Goal: Task Accomplishment & Management: Manage account settings

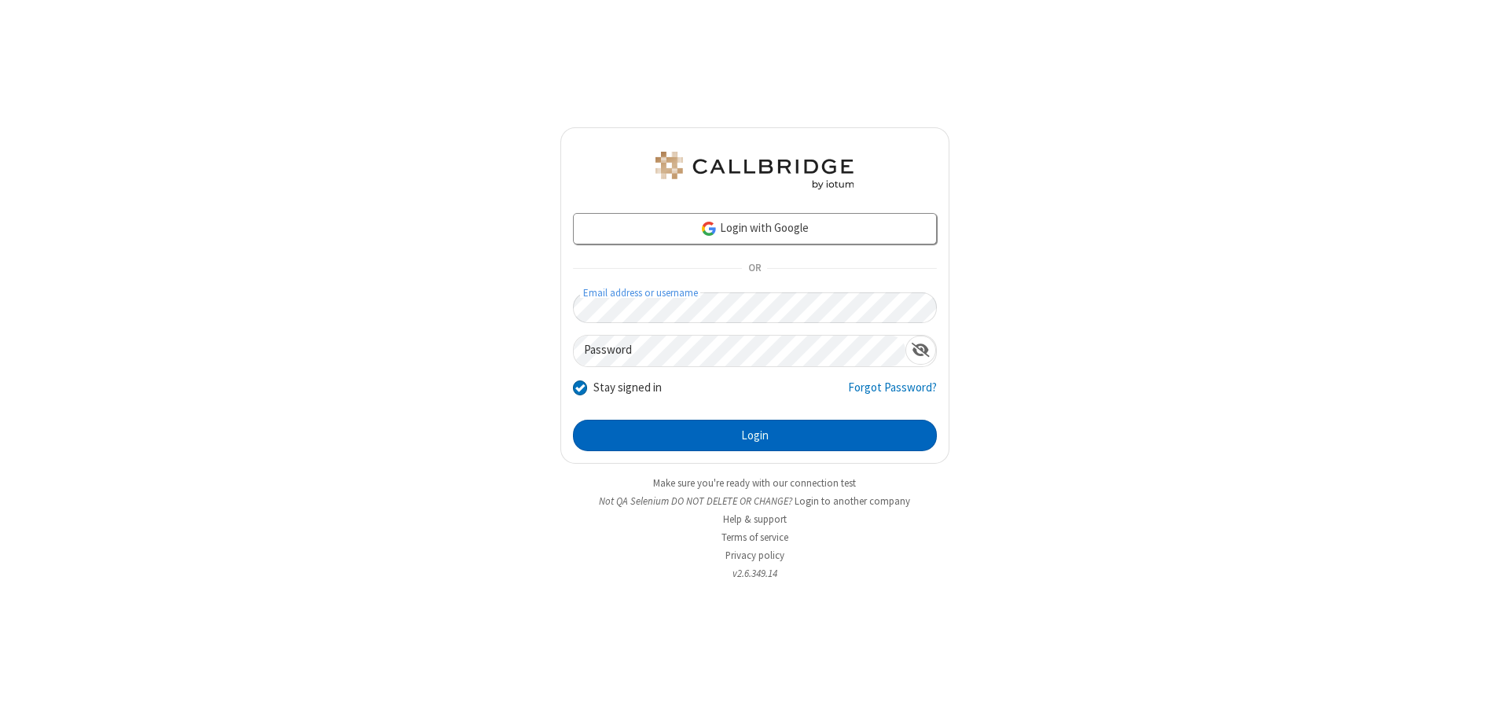
click at [755, 435] on button "Login" at bounding box center [755, 435] width 364 height 31
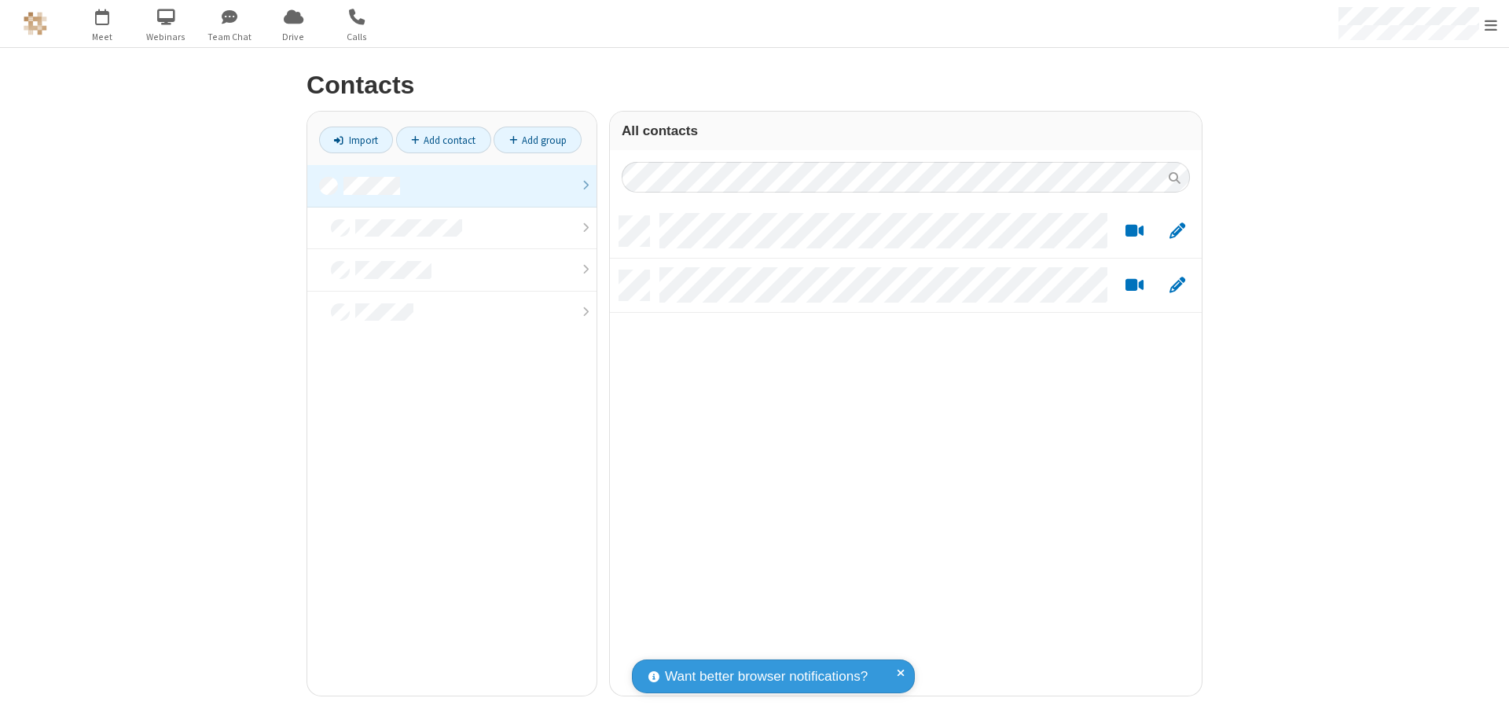
click at [452, 185] on link at bounding box center [451, 186] width 289 height 42
click at [538, 140] on link "Add group" at bounding box center [538, 140] width 88 height 27
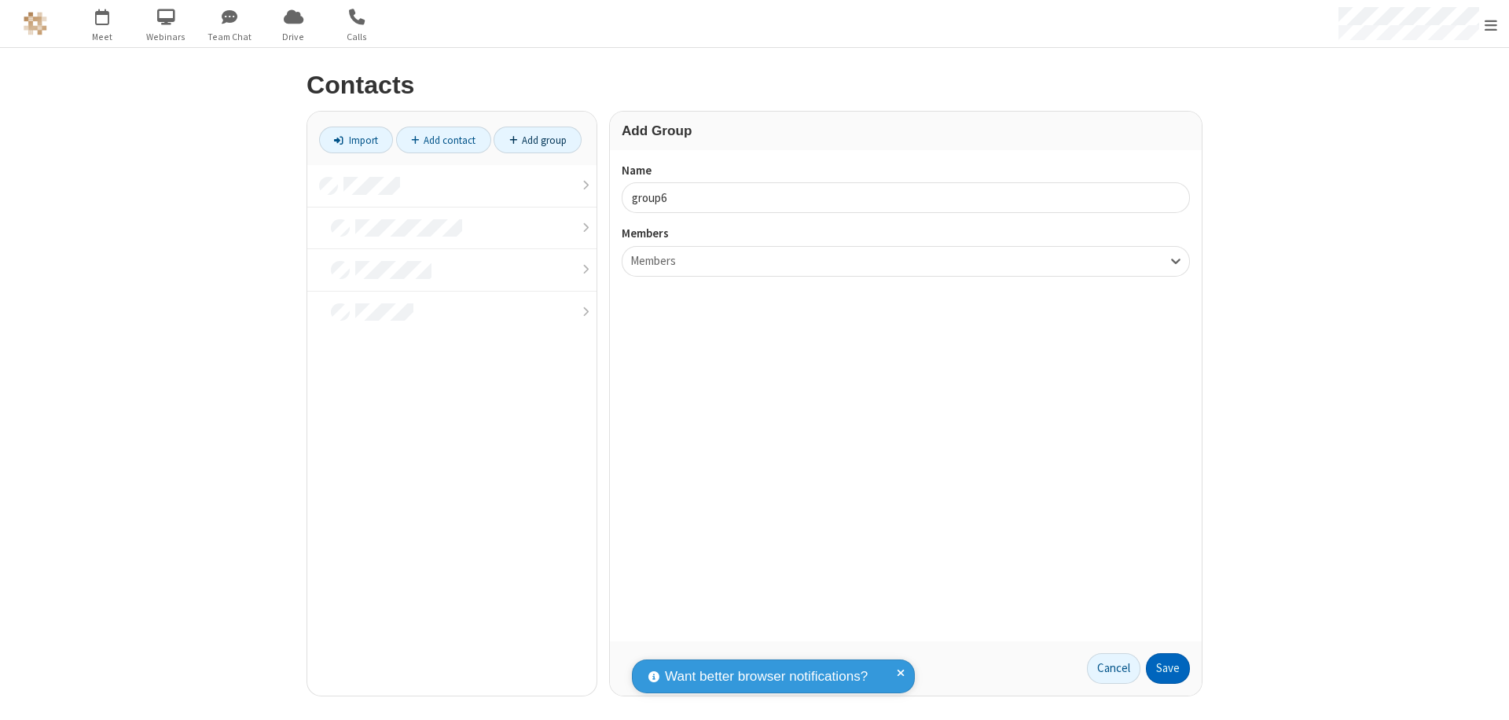
type input "group6"
click at [1168, 668] on button "Save" at bounding box center [1168, 668] width 44 height 31
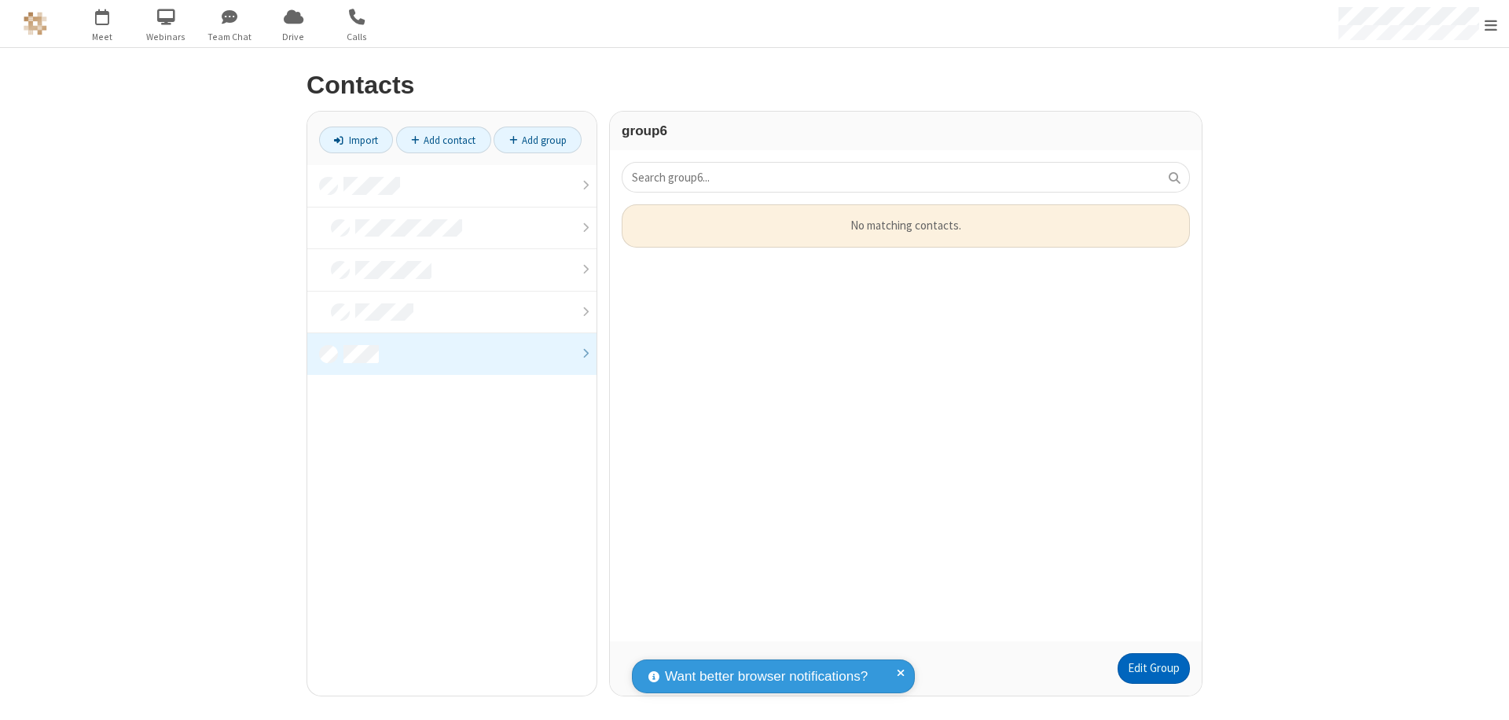
click at [1153, 668] on link "Edit Group" at bounding box center [1154, 668] width 72 height 31
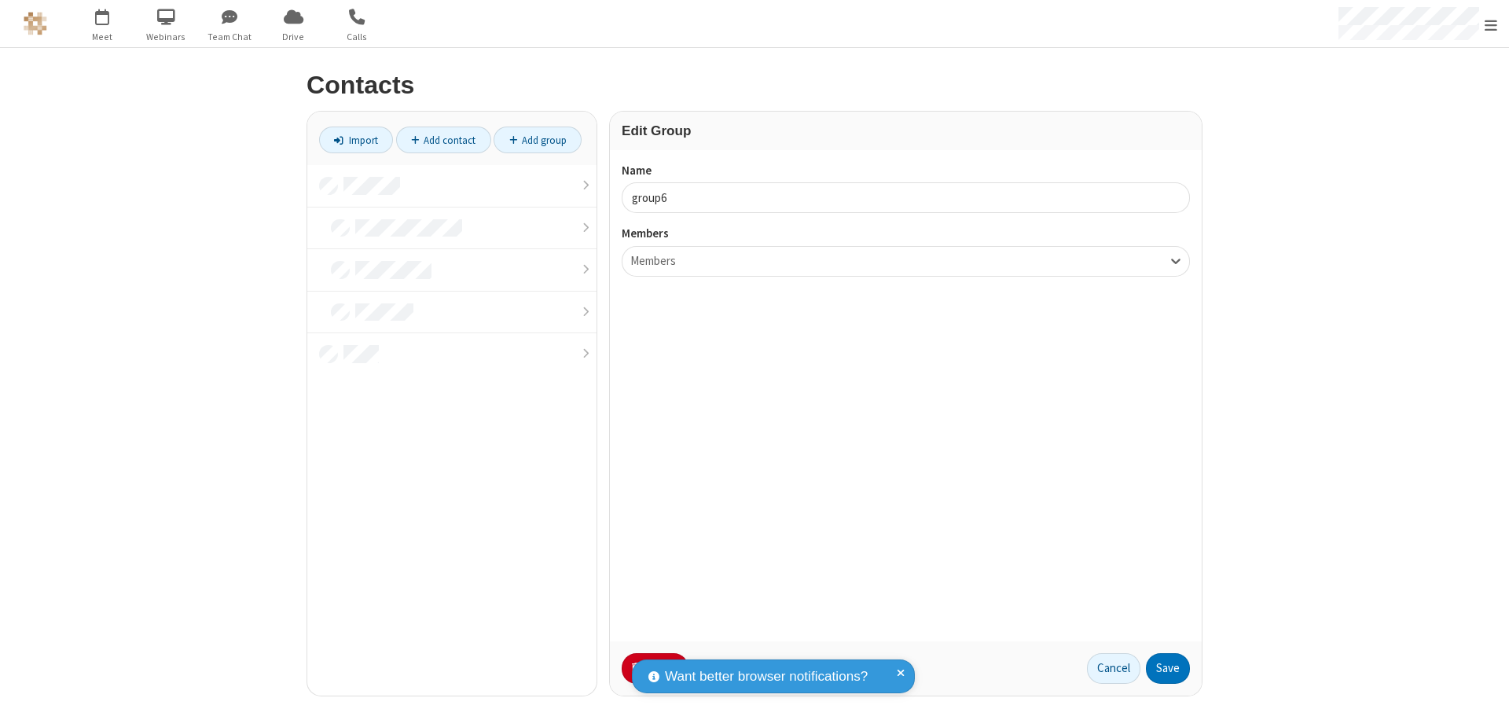
click at [0, 0] on button "No Thanks" at bounding box center [0, 0] width 0 height 0
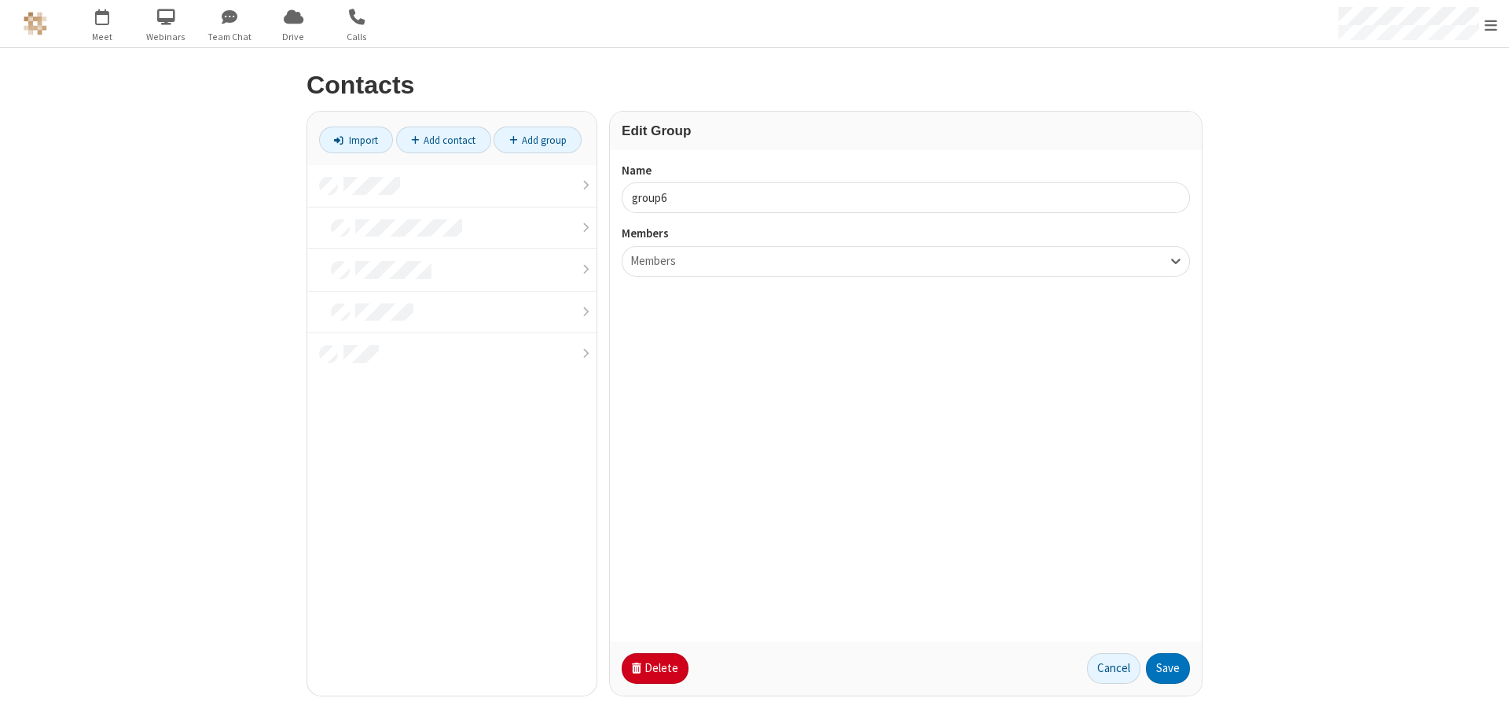
click at [653, 668] on button "Delete" at bounding box center [655, 668] width 67 height 31
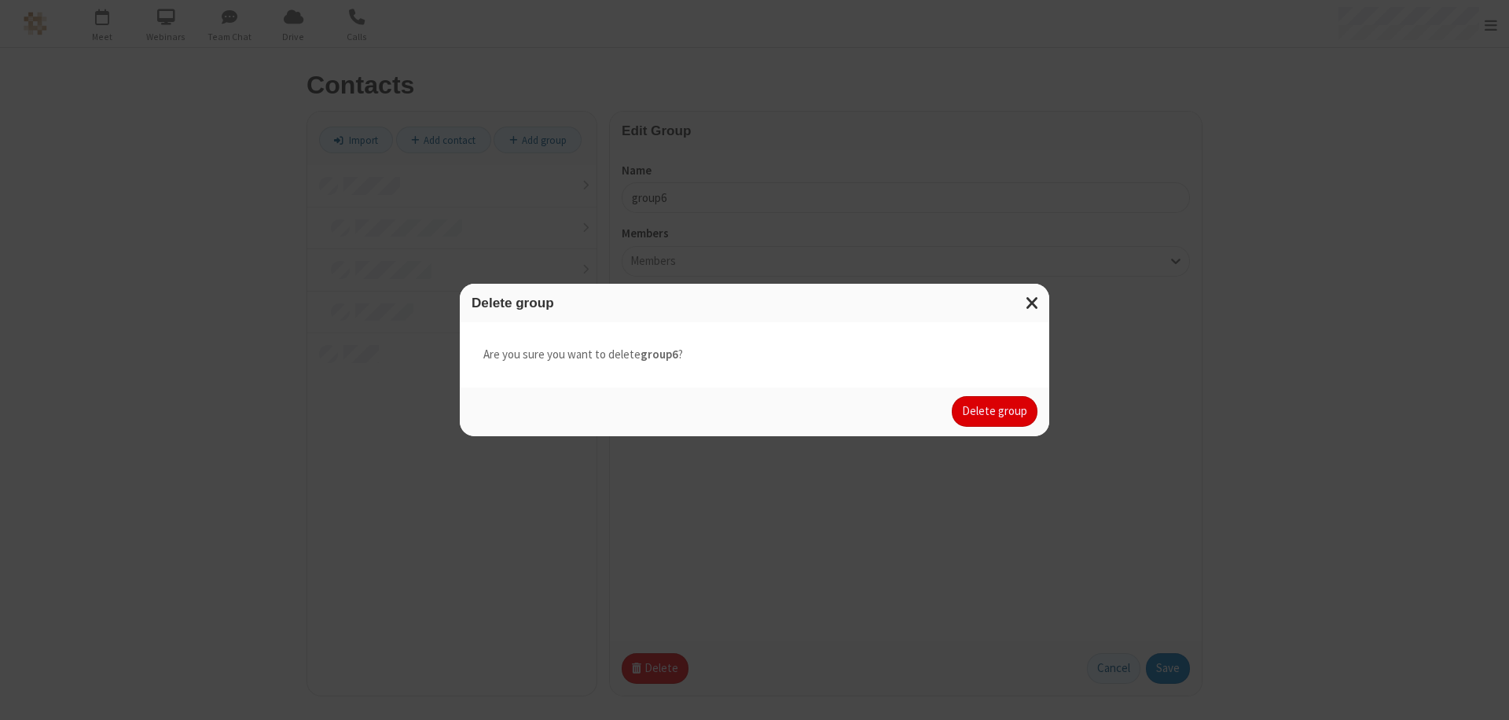
click at [995, 411] on button "Delete group" at bounding box center [995, 411] width 86 height 31
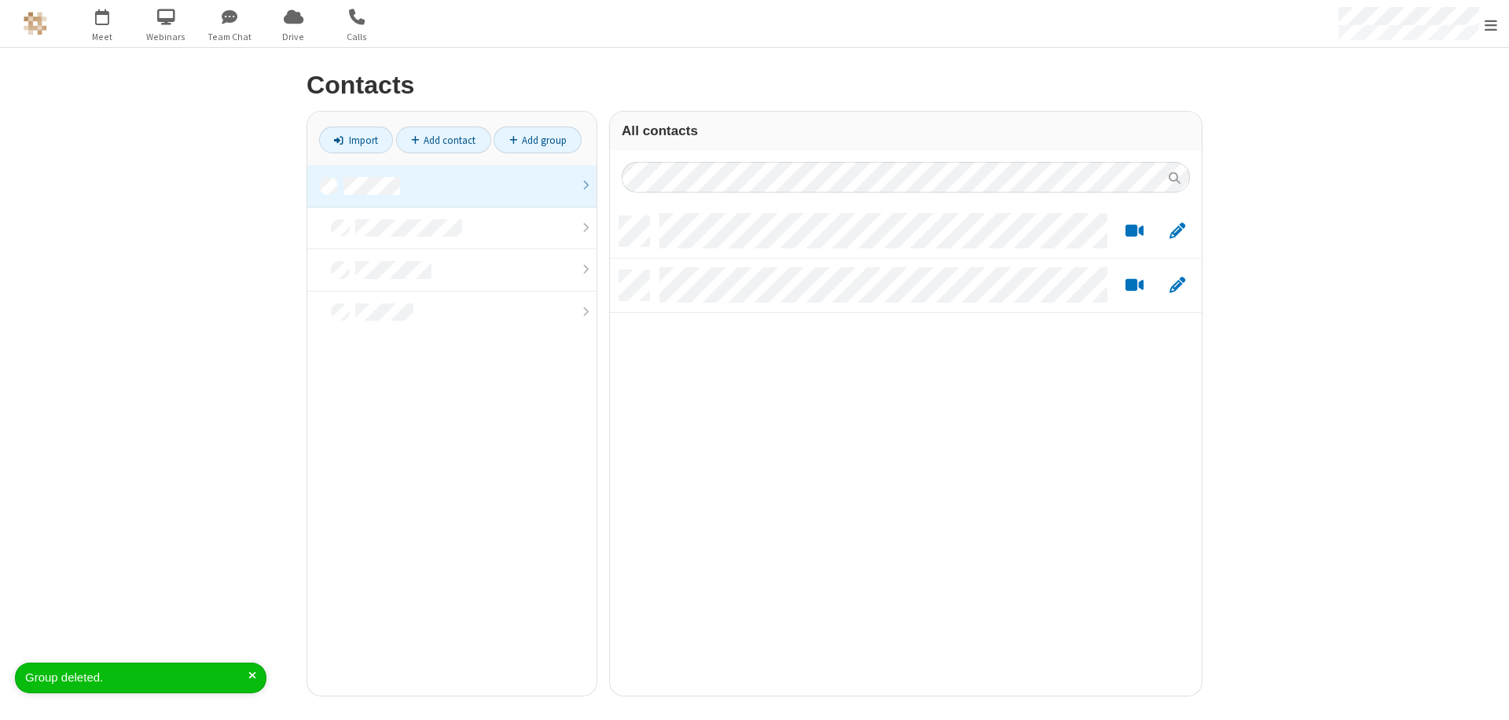
scroll to position [479, 580]
